Goal: Check status

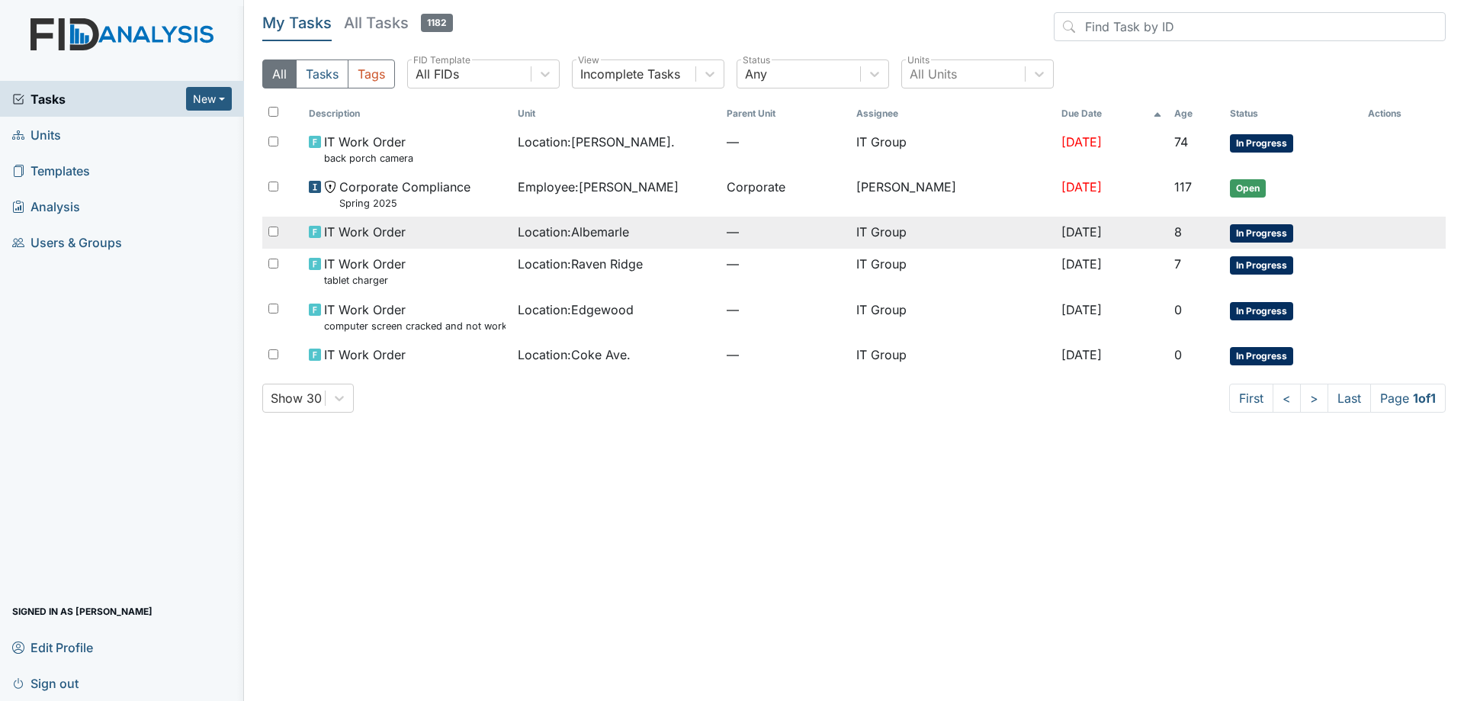
click at [531, 239] on span "Location : Albemarle" at bounding box center [573, 232] width 111 height 18
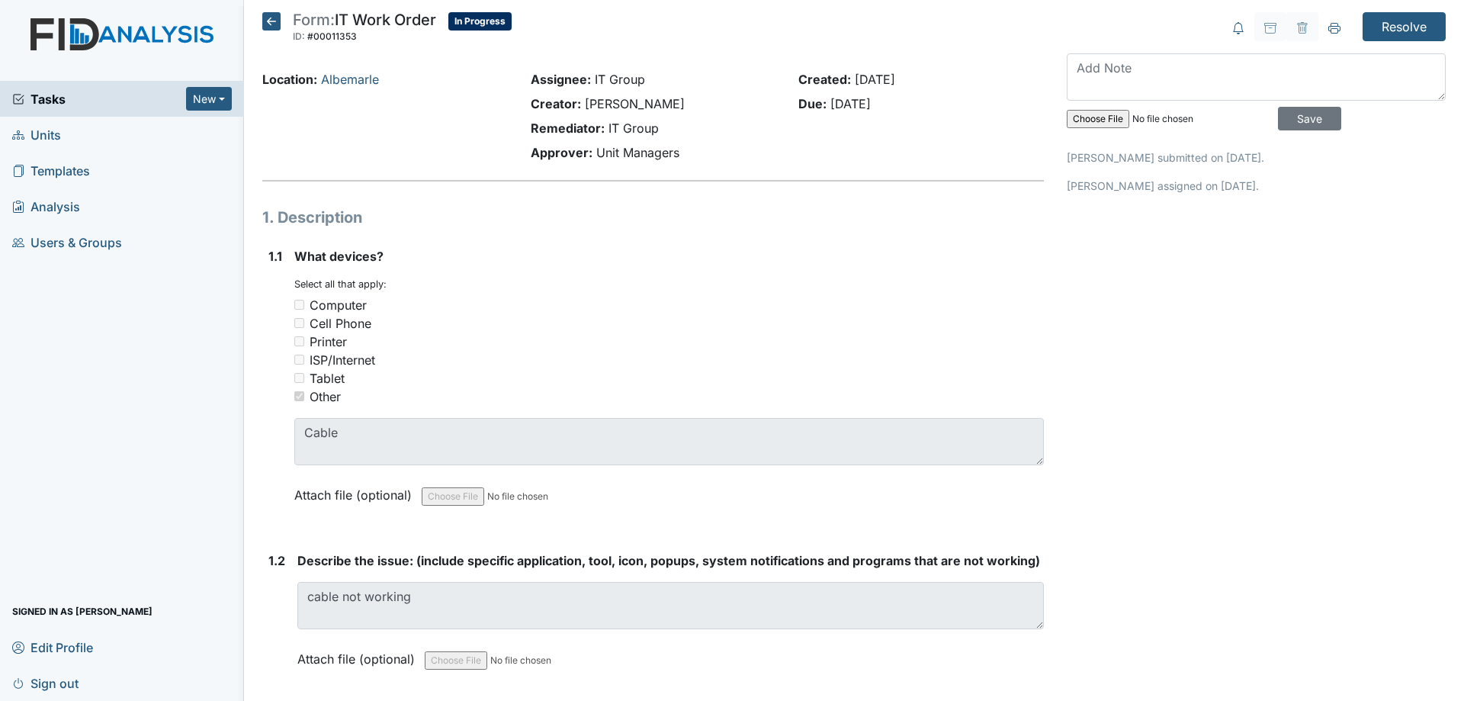
click at [274, 26] on icon at bounding box center [271, 21] width 18 height 18
